Goal: Navigation & Orientation: Find specific page/section

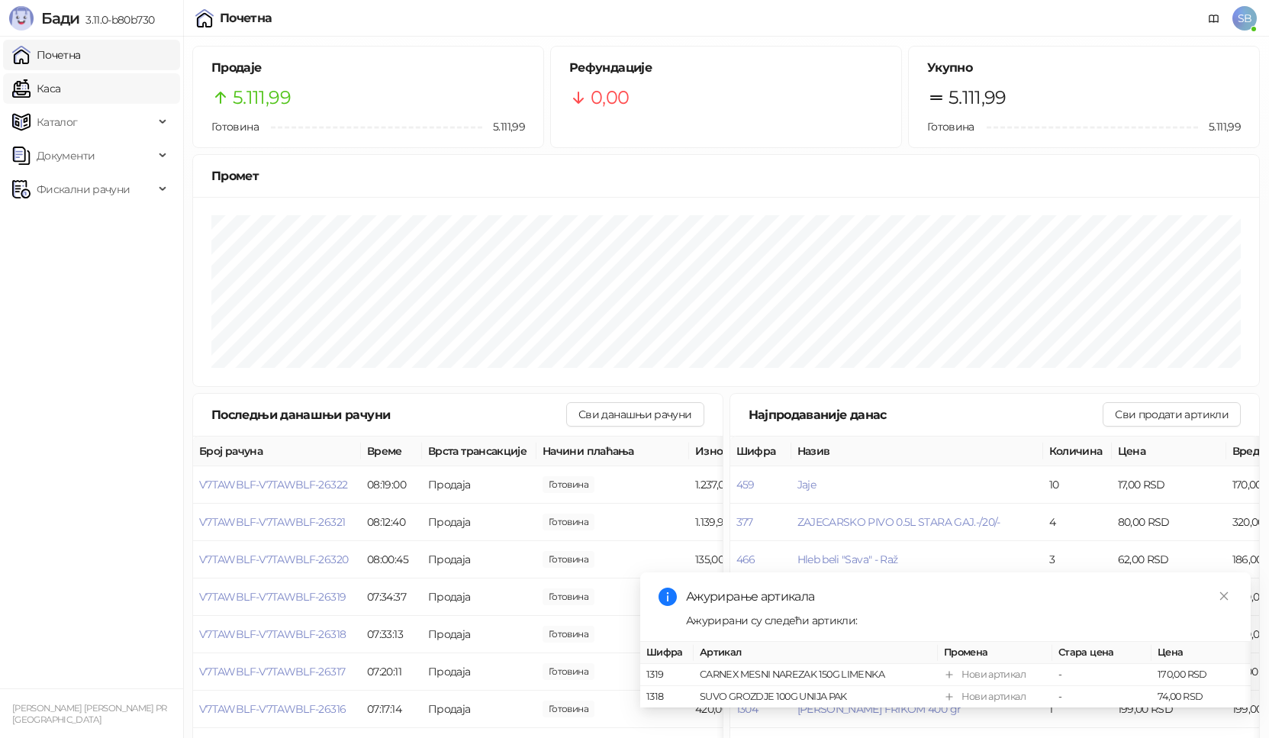
click at [60, 82] on link "Каса" at bounding box center [36, 88] width 48 height 31
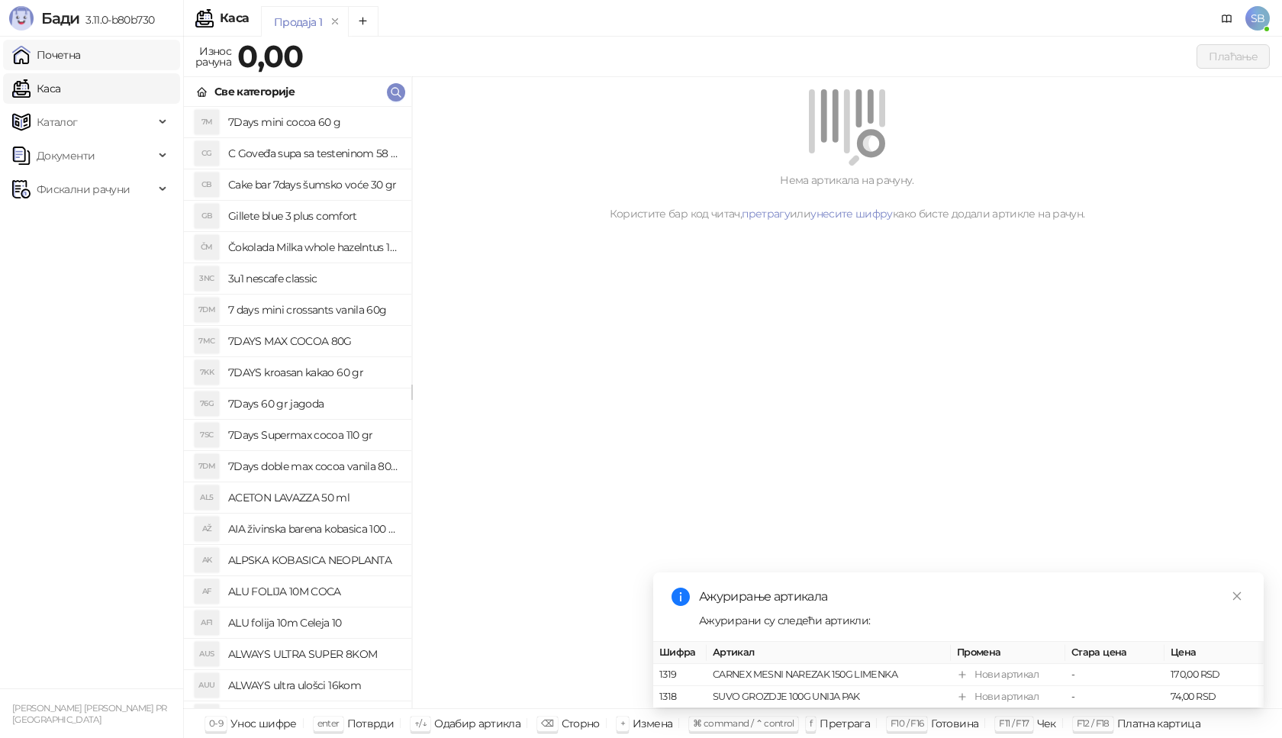
click at [81, 66] on link "Почетна" at bounding box center [46, 55] width 69 height 31
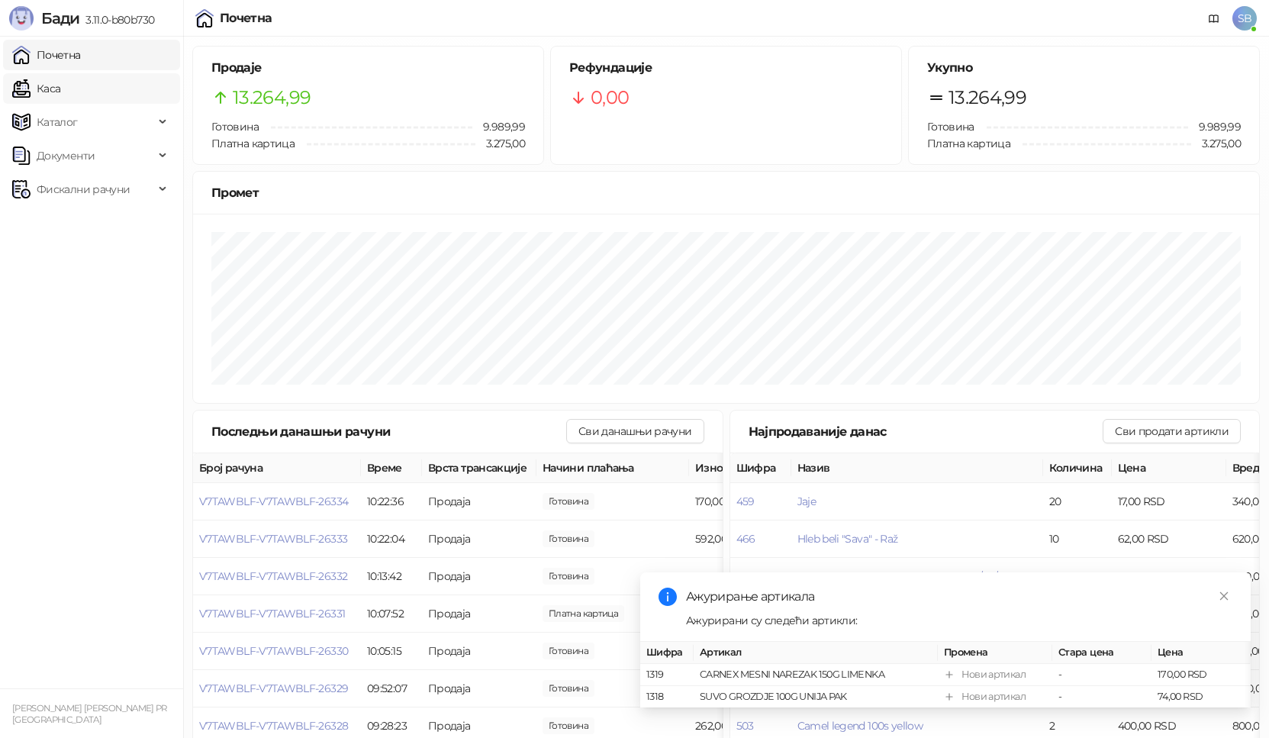
click at [60, 94] on link "Каса" at bounding box center [36, 88] width 48 height 31
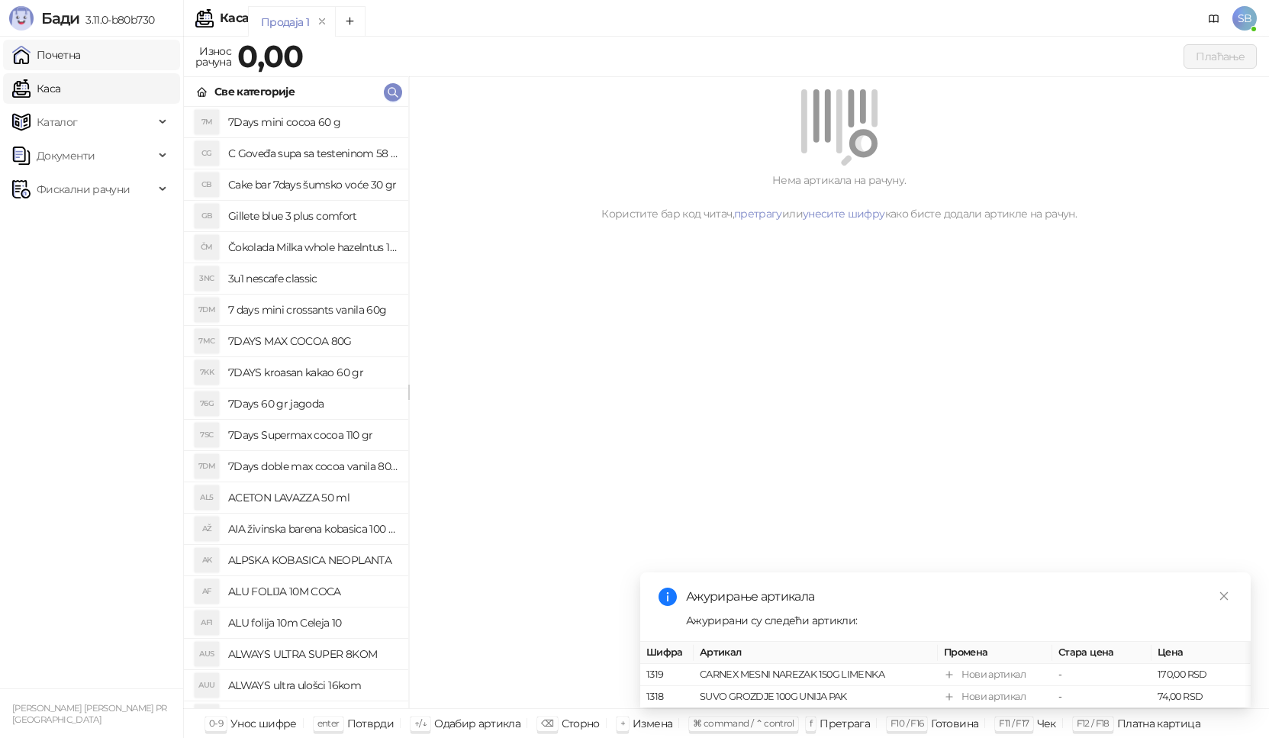
click at [81, 57] on link "Почетна" at bounding box center [46, 55] width 69 height 31
